Goal: Task Accomplishment & Management: Manage account settings

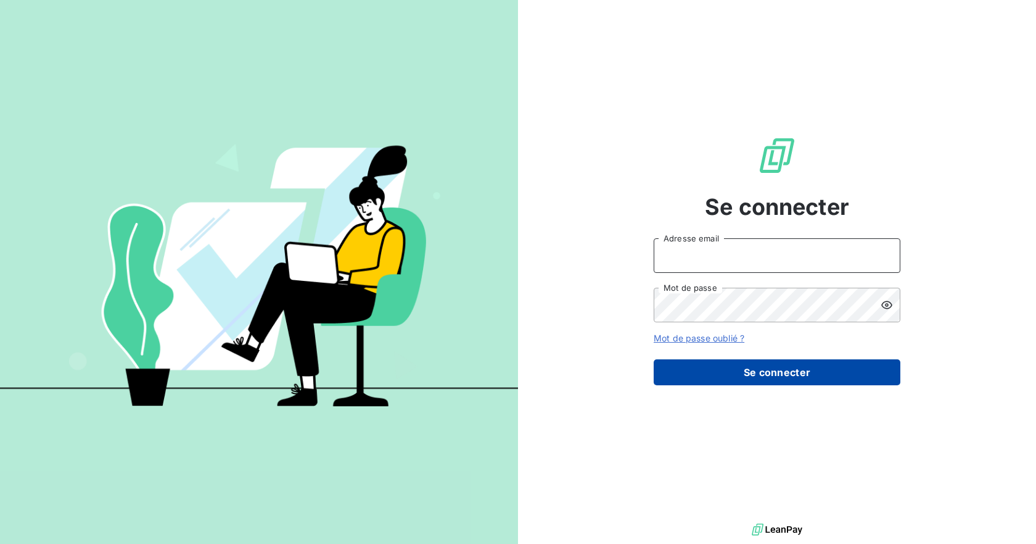
type input "[EMAIL_ADDRESS][DOMAIN_NAME]"
click at [845, 378] on button "Se connecter" at bounding box center [777, 372] width 247 height 26
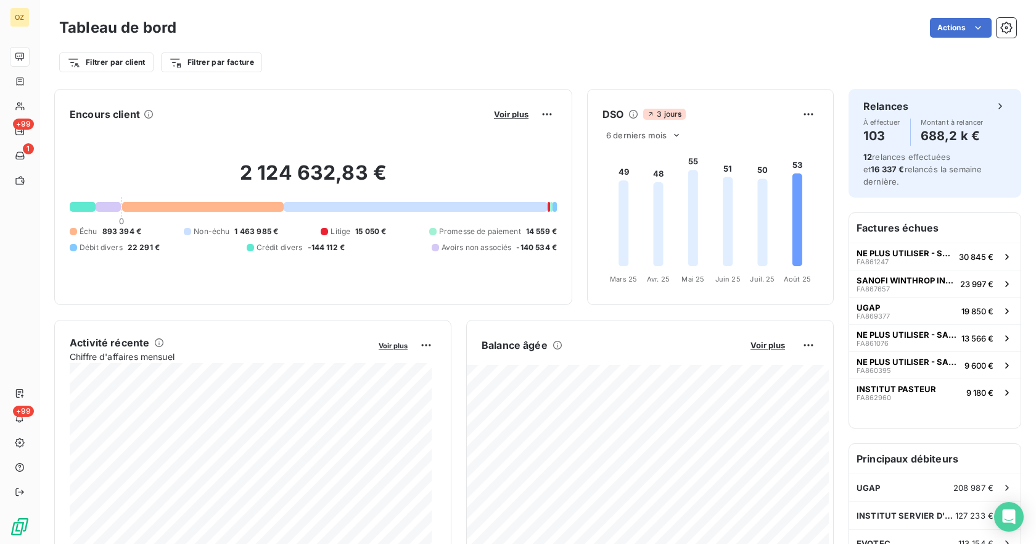
click at [84, 225] on div "2 124 632,83 € 0 Échu 893 394 € Non-échu 1 463 985 € Litige 15 050 € Promesse d…" at bounding box center [313, 206] width 487 height 165
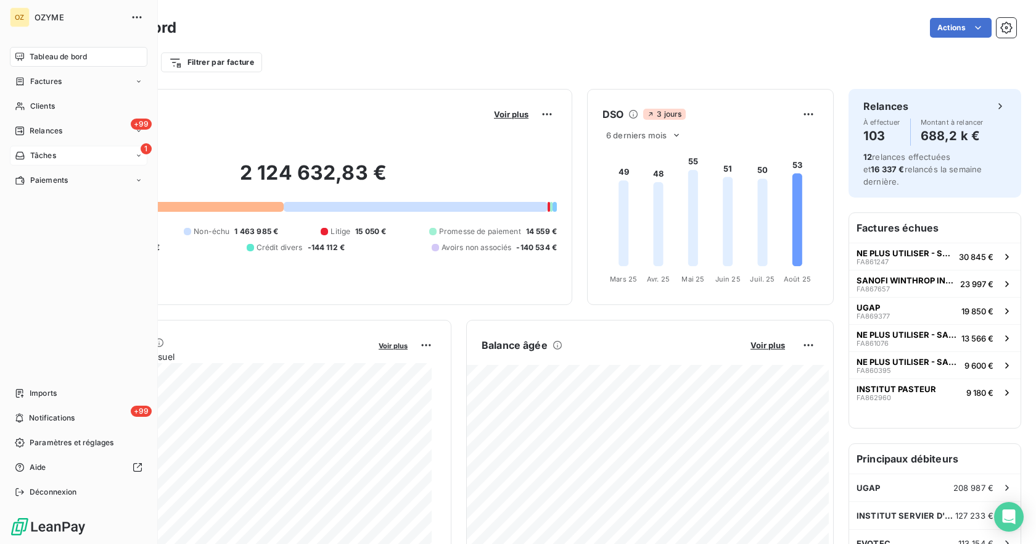
click at [23, 159] on icon at bounding box center [19, 155] width 9 height 7
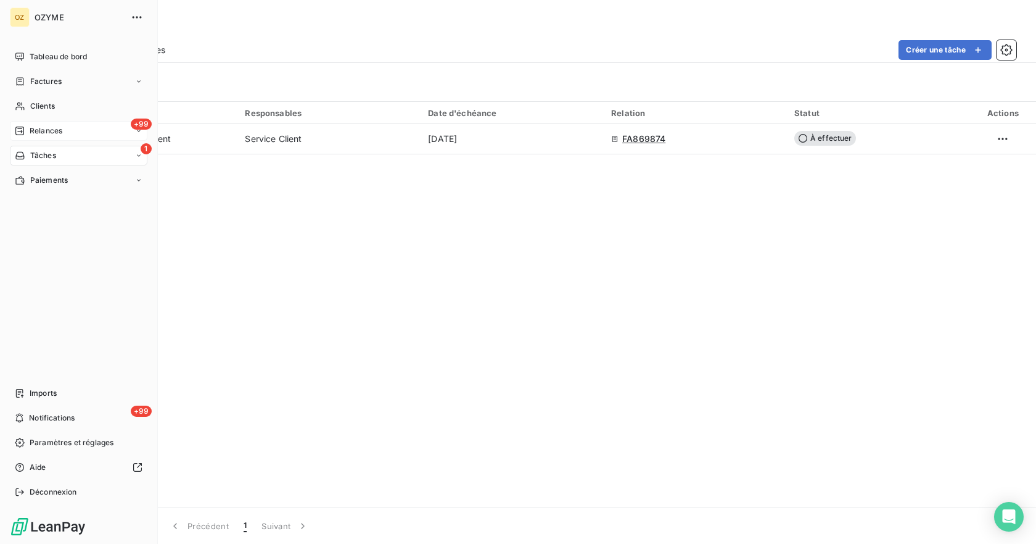
click at [90, 128] on div "+99 Relances" at bounding box center [79, 131] width 138 height 20
